Goal: Transaction & Acquisition: Purchase product/service

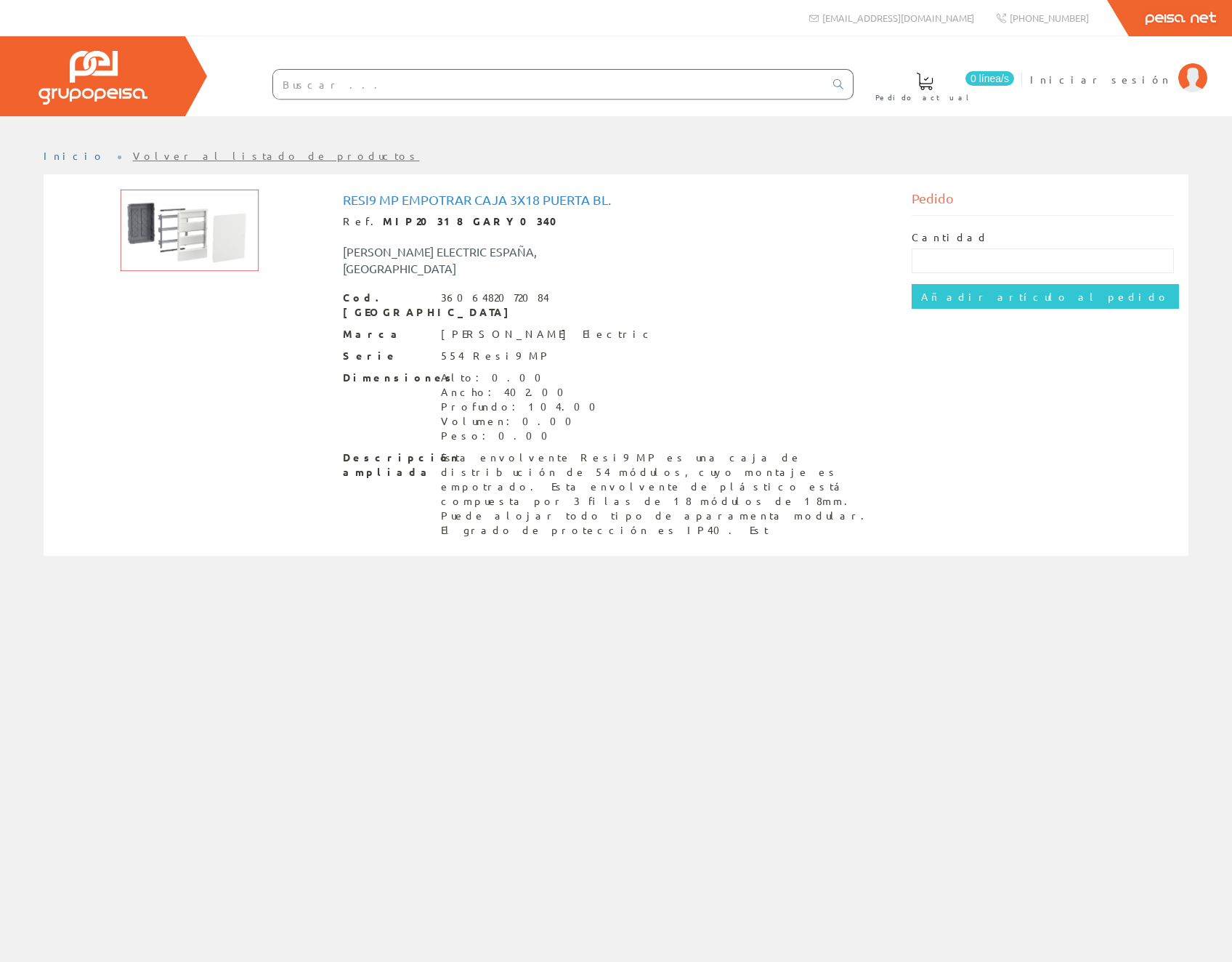
click at [936, 309] on div "Cantidad Añadir artículo al pedido" at bounding box center [1042, 270] width 263 height 107
click at [937, 300] on input "Añadir artículo al pedido" at bounding box center [1045, 296] width 267 height 24
click at [972, 91] on span "Pedido actual" at bounding box center [923, 97] width 99 height 15
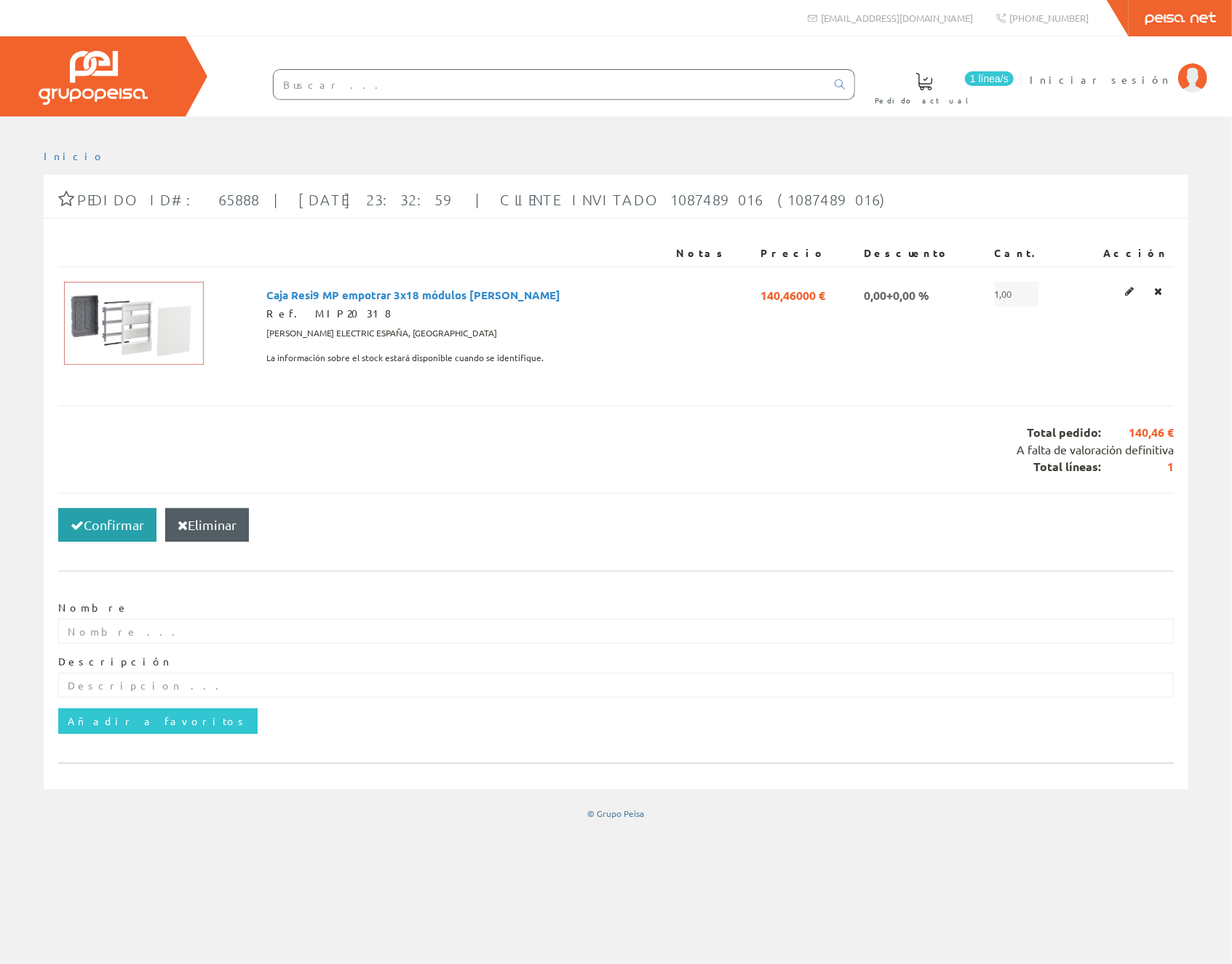
click at [104, 521] on button "Confirmar" at bounding box center [107, 525] width 98 height 34
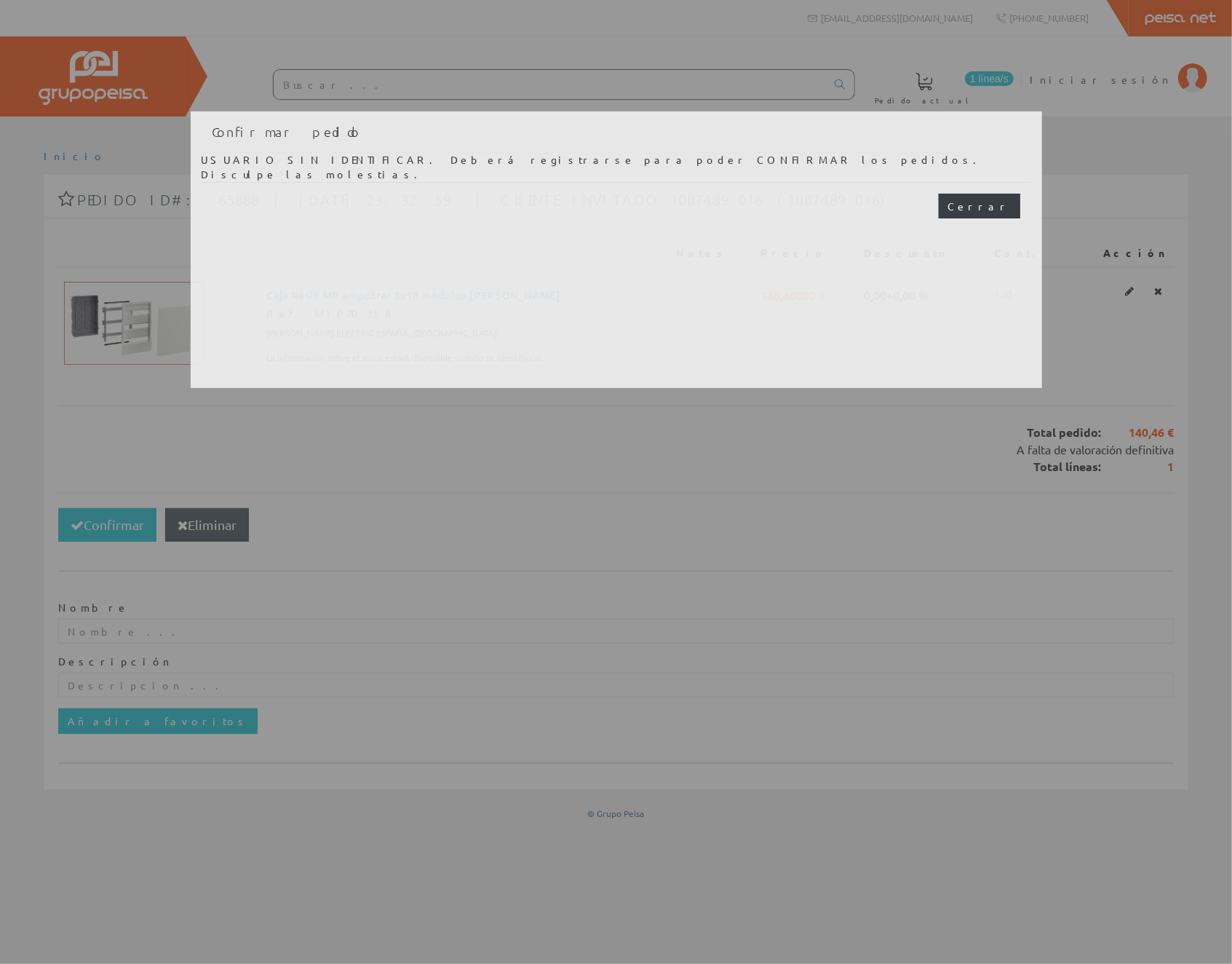
click at [990, 207] on button "Cerrar" at bounding box center [979, 206] width 82 height 24
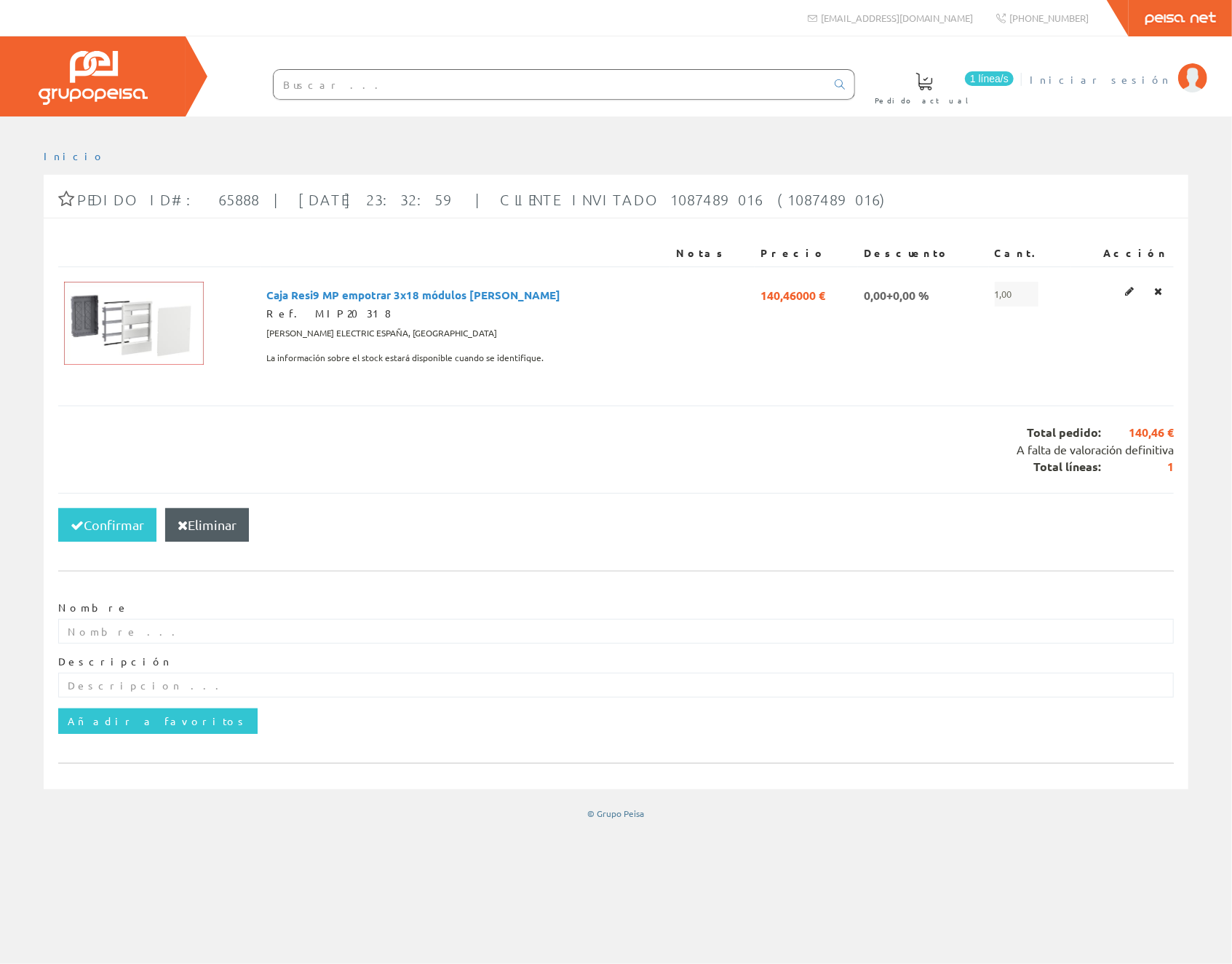
click at [1151, 76] on span "Iniciar sesión" at bounding box center [1100, 79] width 142 height 15
